Goal: Information Seeking & Learning: Learn about a topic

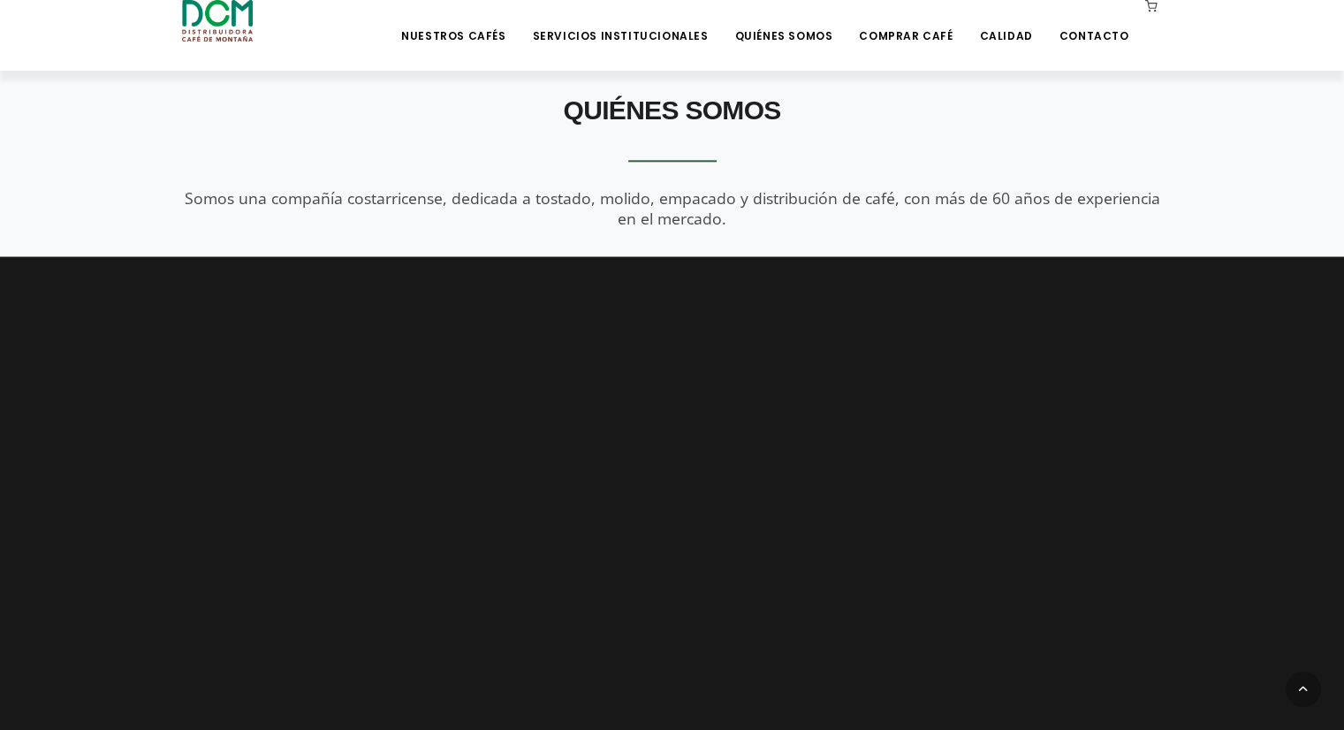
scroll to position [2050, 0]
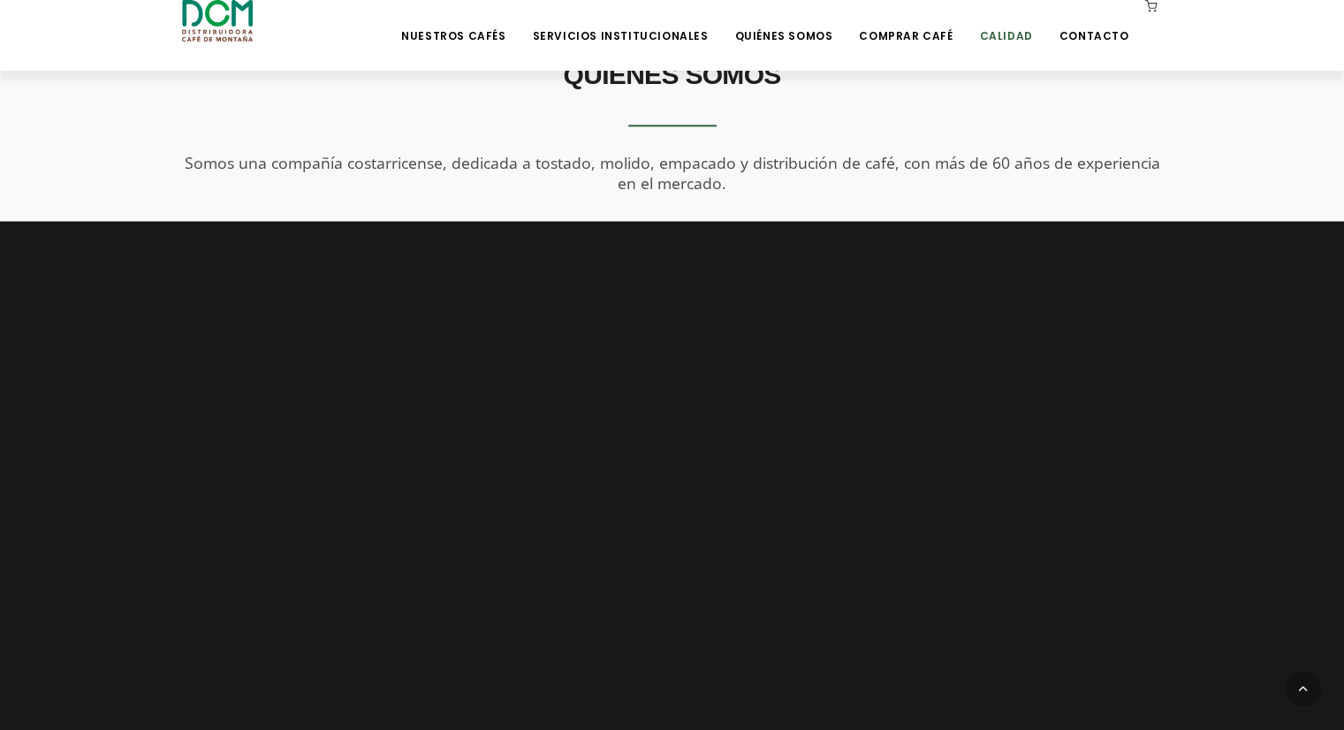
click at [1008, 39] on link "Calidad" at bounding box center [1006, 23] width 74 height 42
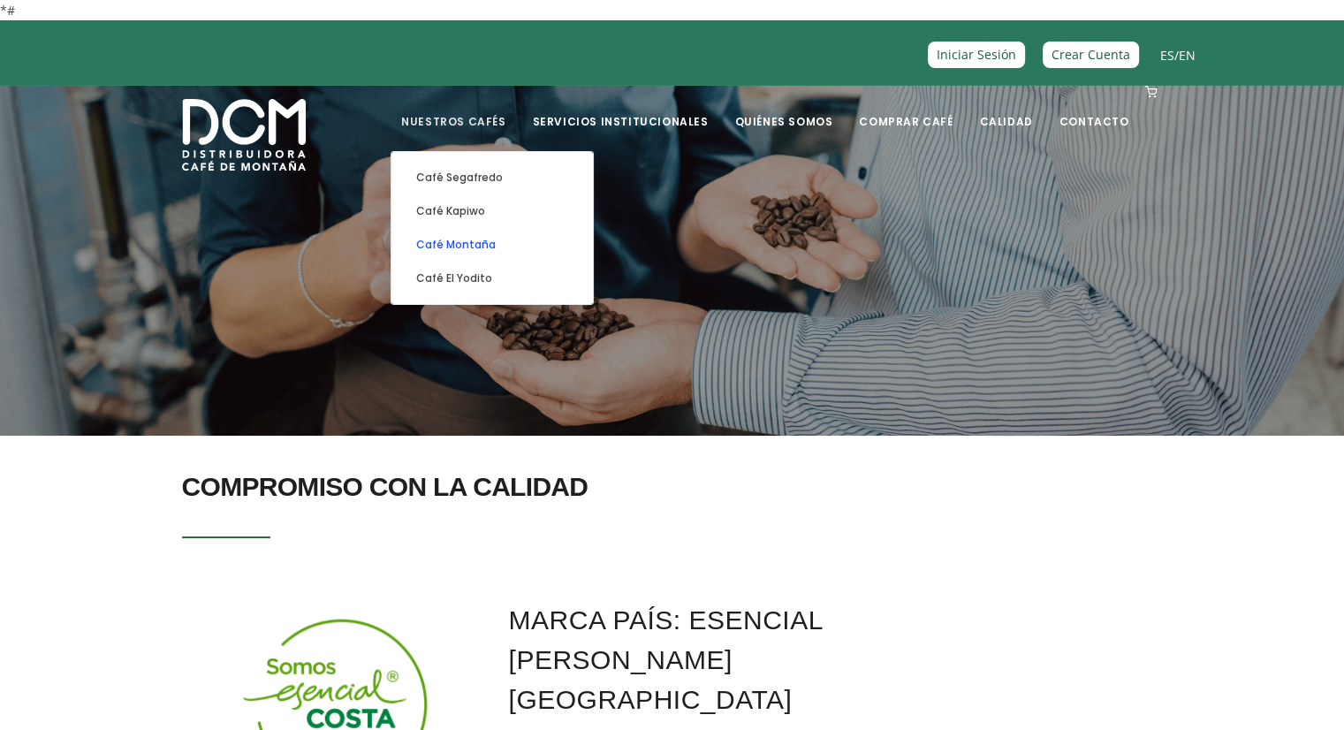
click at [490, 241] on link "Café Montaña" at bounding box center [492, 245] width 184 height 34
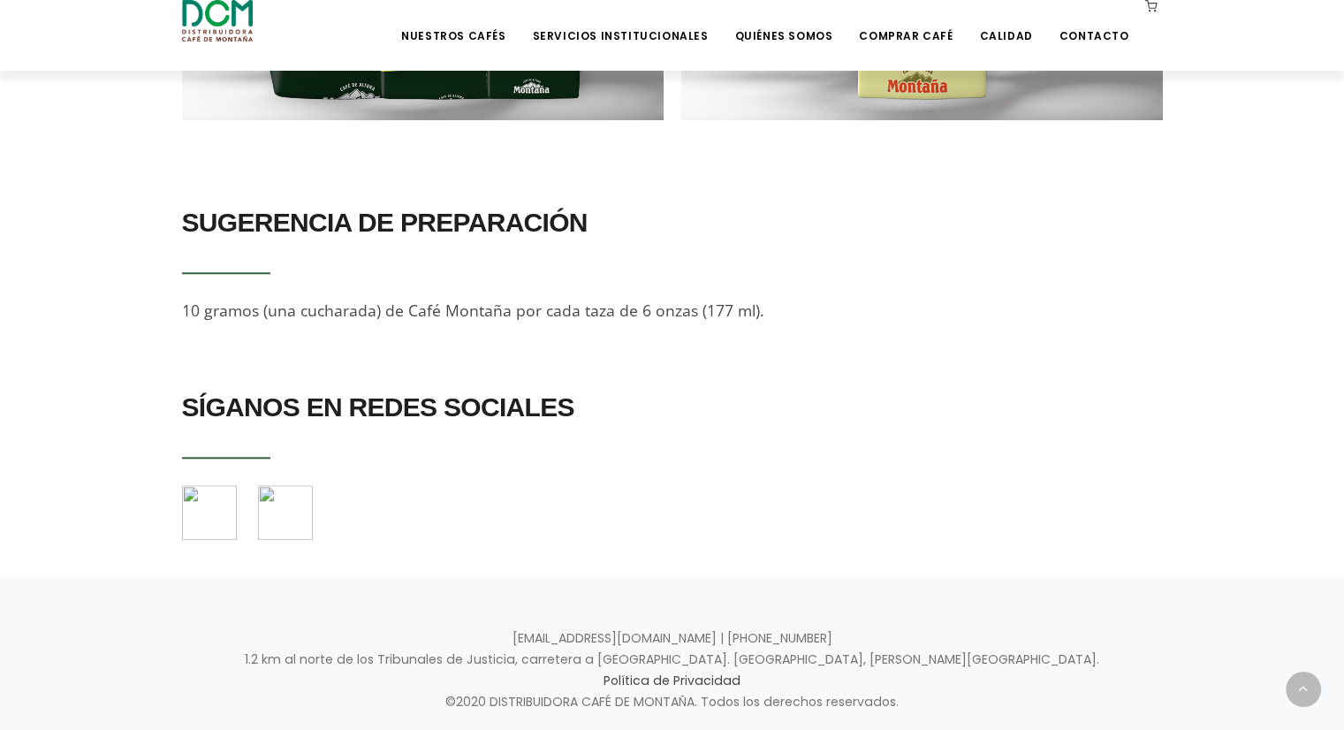
scroll to position [1566, 0]
